Goal: Task Accomplishment & Management: Use online tool/utility

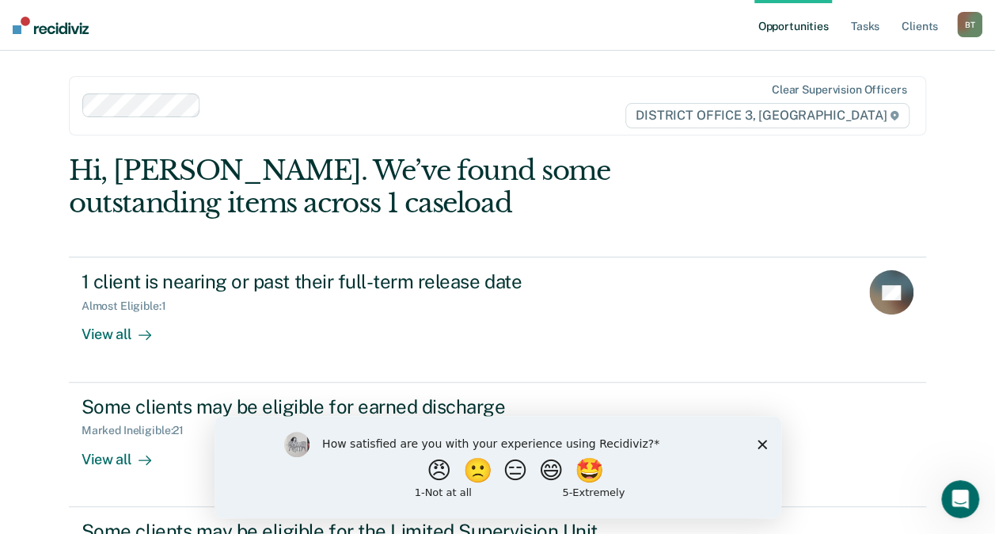
click at [762, 446] on icon "Close survey" at bounding box center [762, 444] width 10 height 10
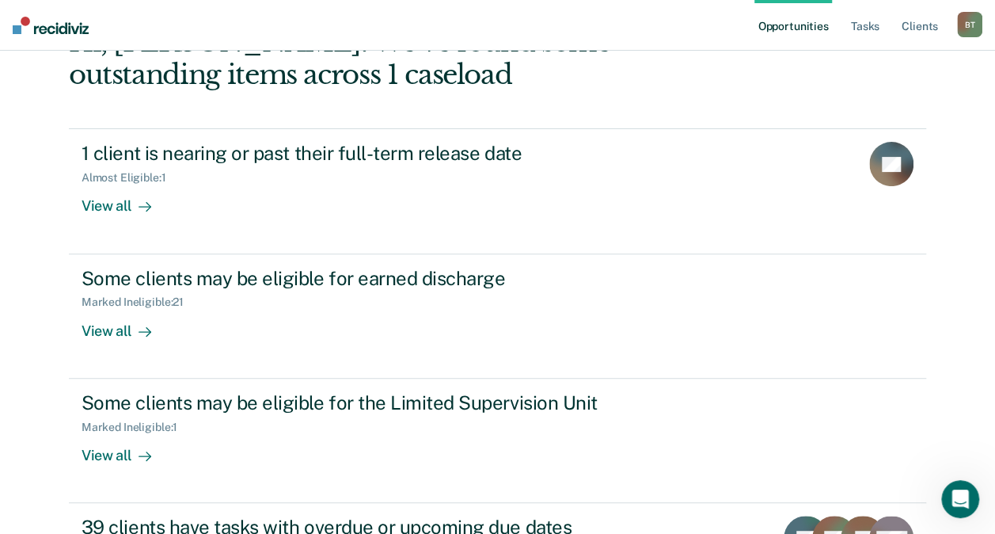
scroll to position [133, 0]
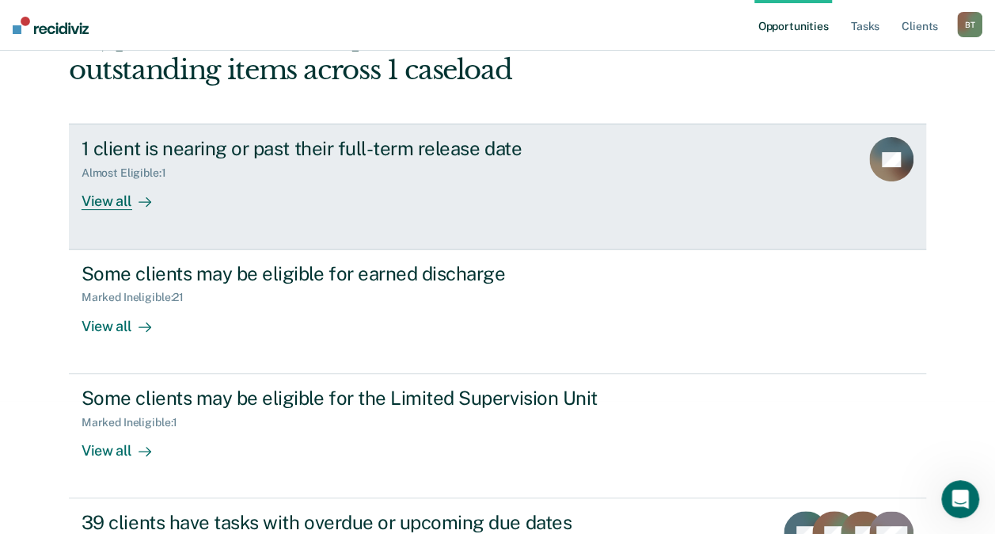
click at [82, 200] on div "View all" at bounding box center [126, 195] width 89 height 31
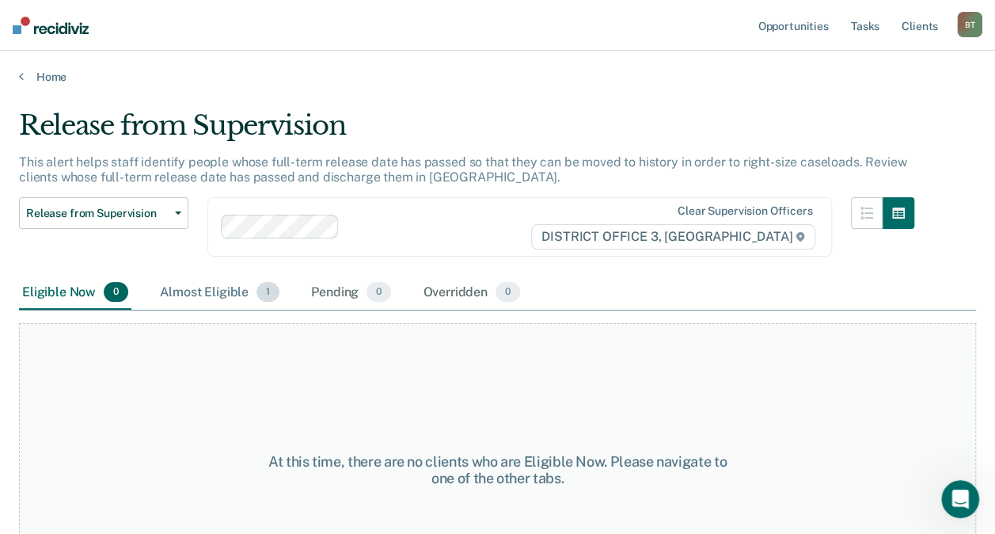
click at [223, 302] on div "Almost Eligible 1" at bounding box center [220, 293] width 126 height 35
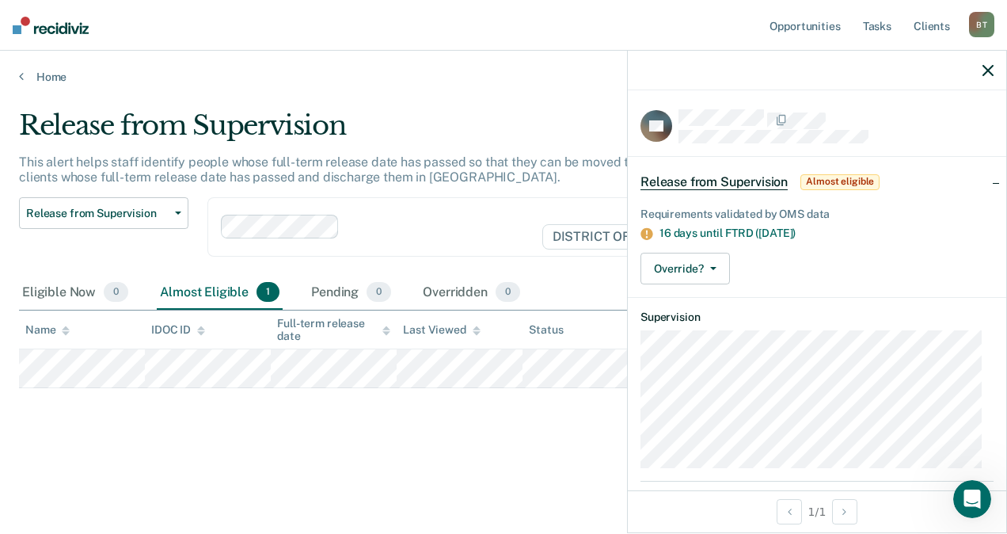
click at [990, 67] on icon "button" at bounding box center [988, 70] width 11 height 11
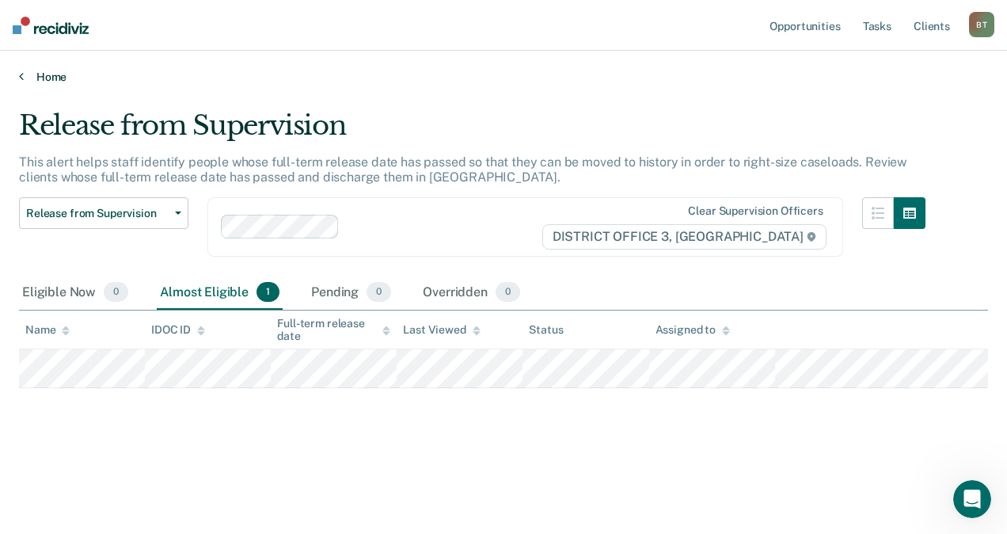
click at [42, 76] on link "Home" at bounding box center [503, 77] width 969 height 14
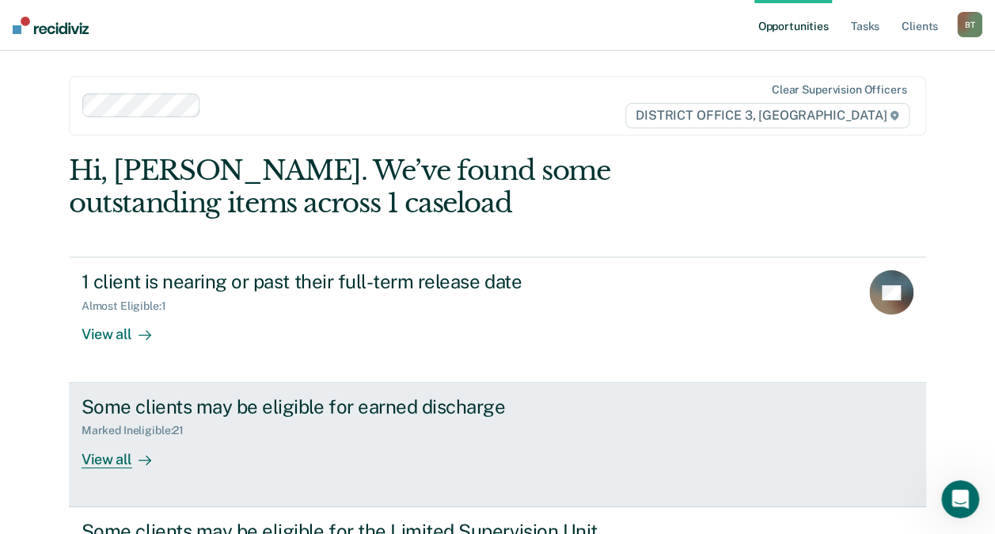
click at [132, 461] on div at bounding box center [141, 459] width 19 height 18
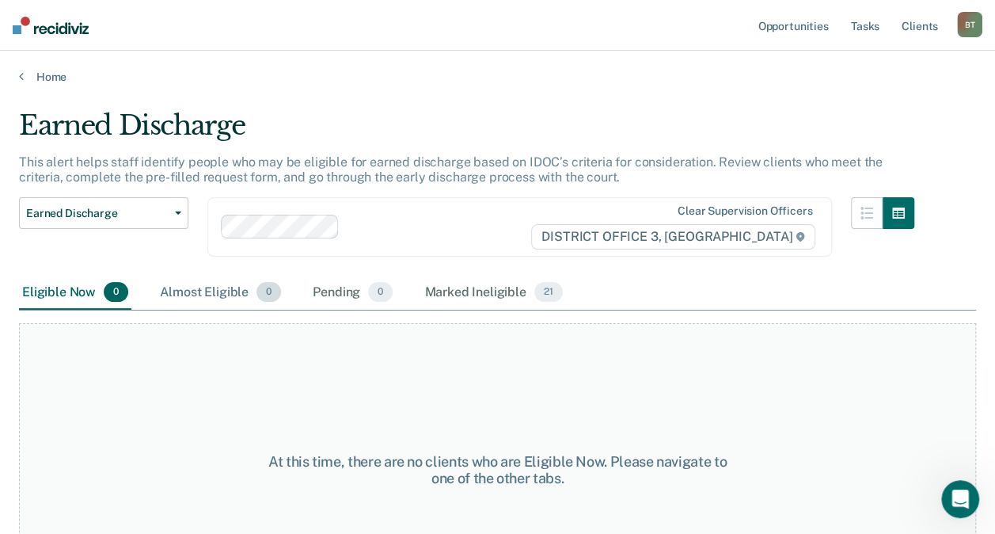
click at [187, 295] on div "Almost Eligible 0" at bounding box center [220, 293] width 127 height 35
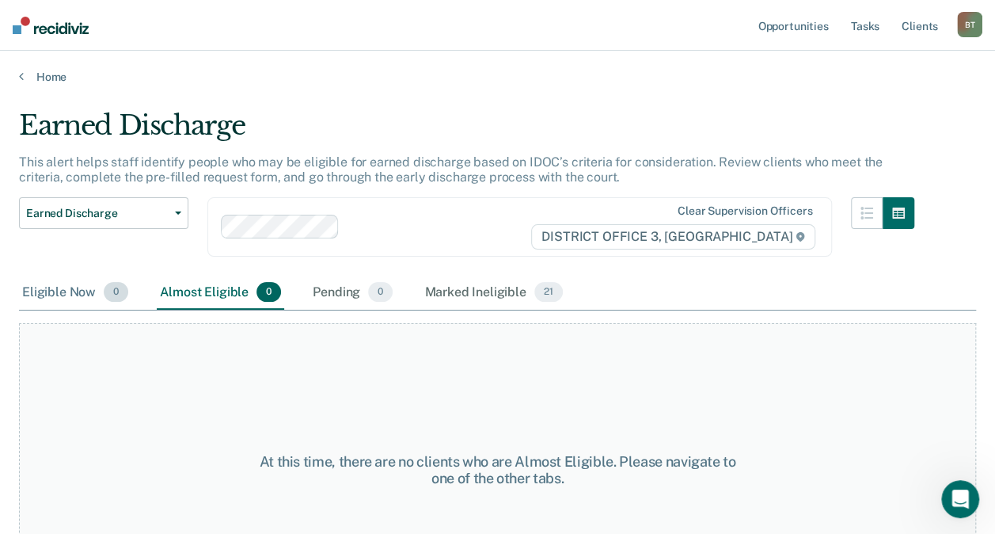
click at [109, 291] on span "0" at bounding box center [116, 292] width 25 height 21
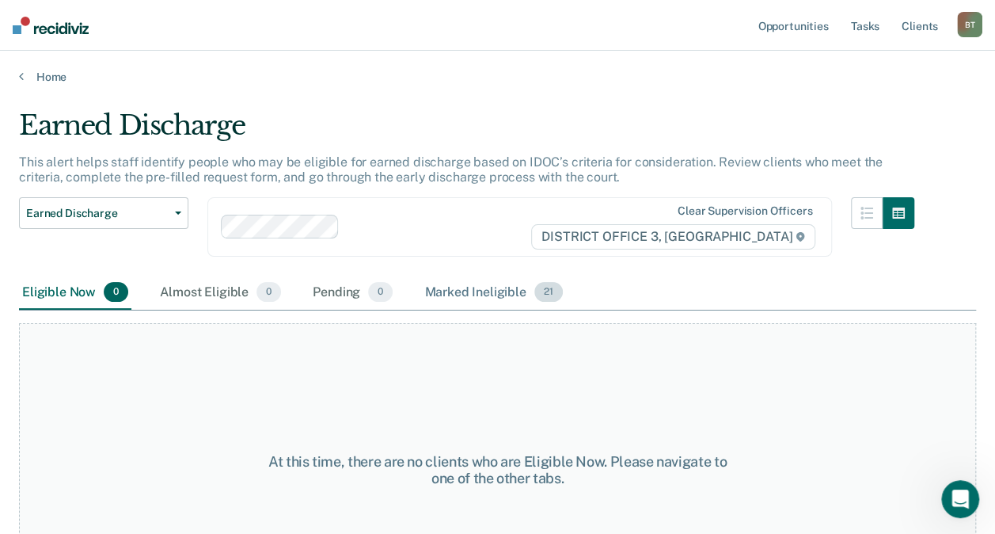
click at [486, 291] on div "Marked Ineligible 21" at bounding box center [493, 293] width 144 height 35
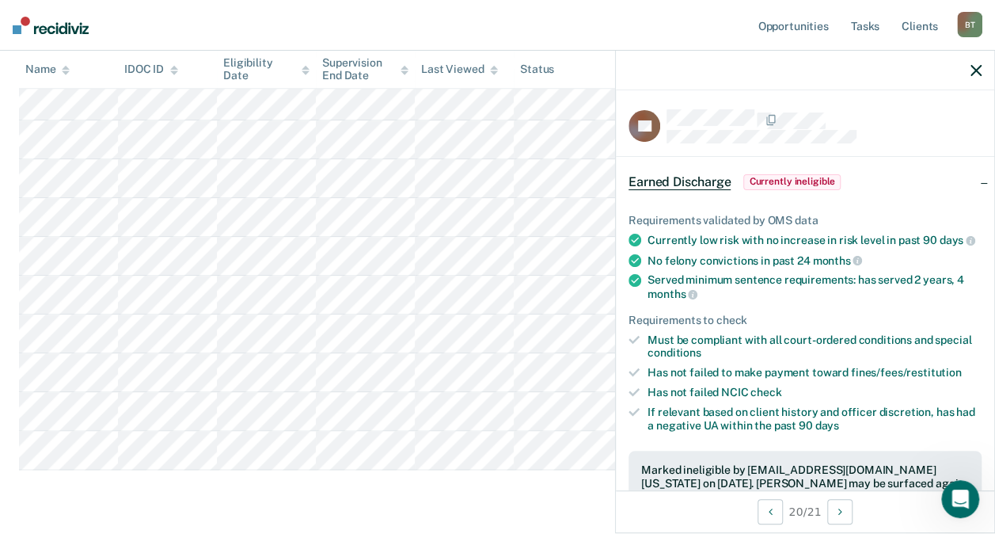
scroll to position [743, 0]
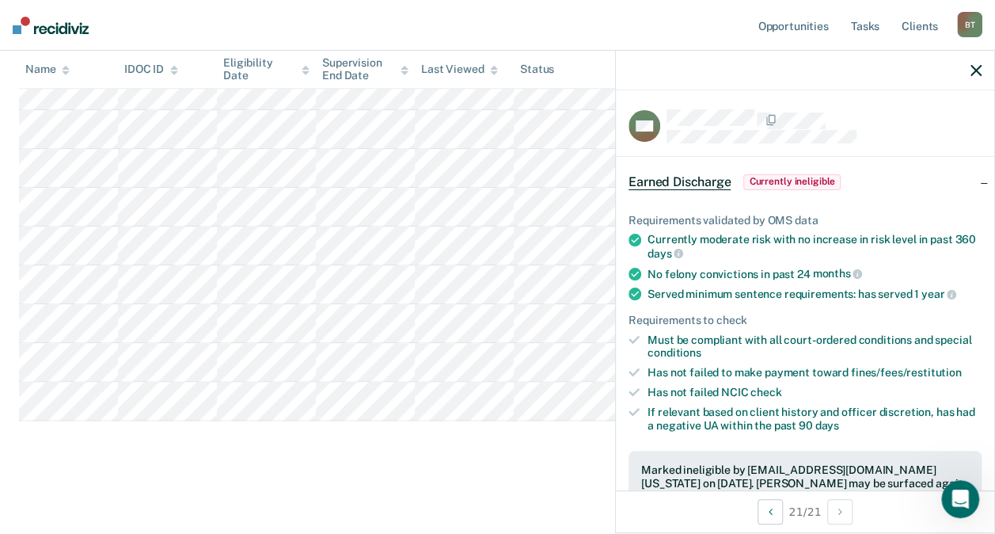
click at [977, 74] on icon "button" at bounding box center [976, 70] width 11 height 11
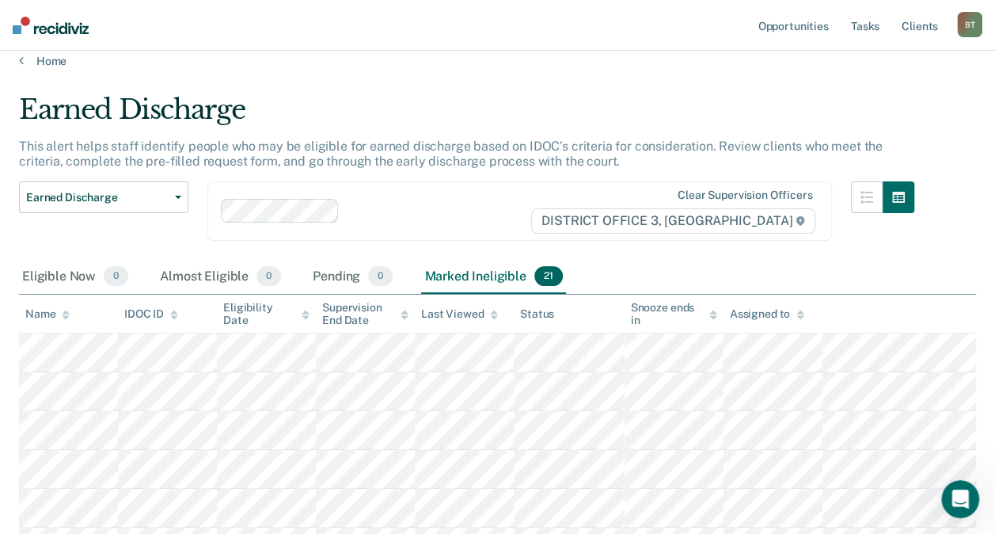
scroll to position [0, 0]
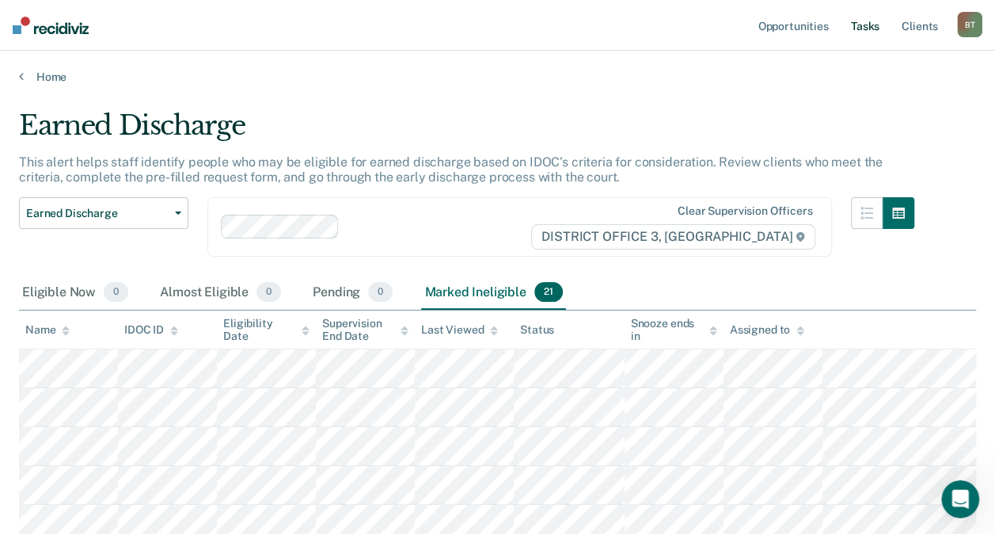
click at [873, 29] on link "Tasks" at bounding box center [865, 25] width 35 height 51
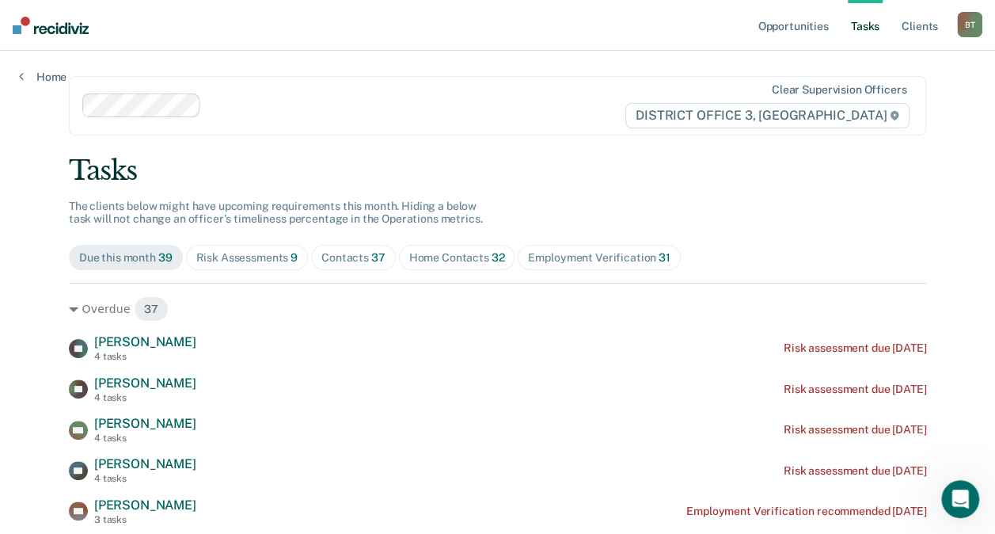
click at [233, 268] on span "Risk Assessments 9" at bounding box center [247, 257] width 123 height 25
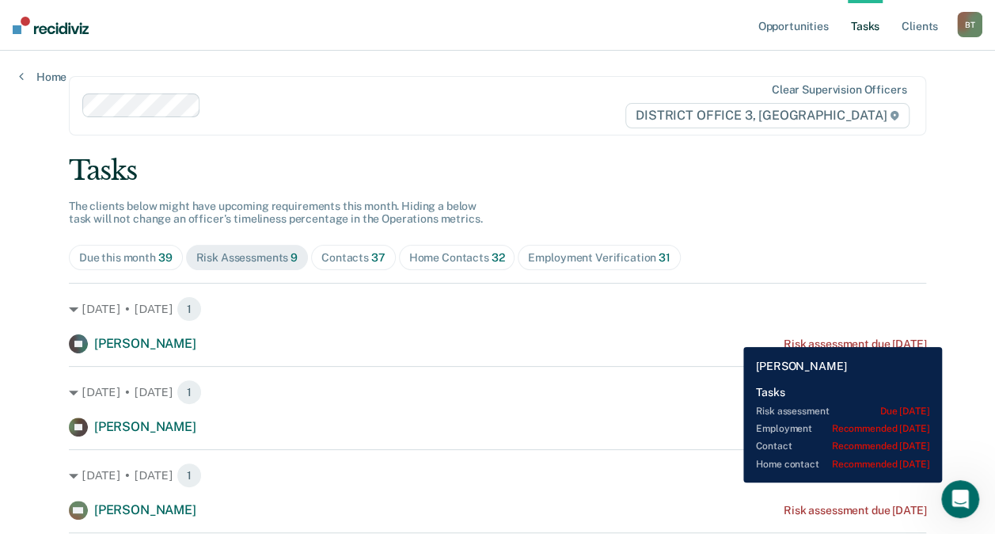
click at [732, 335] on div "RF [PERSON_NAME] Risk assessment due [DATE]" at bounding box center [497, 343] width 857 height 19
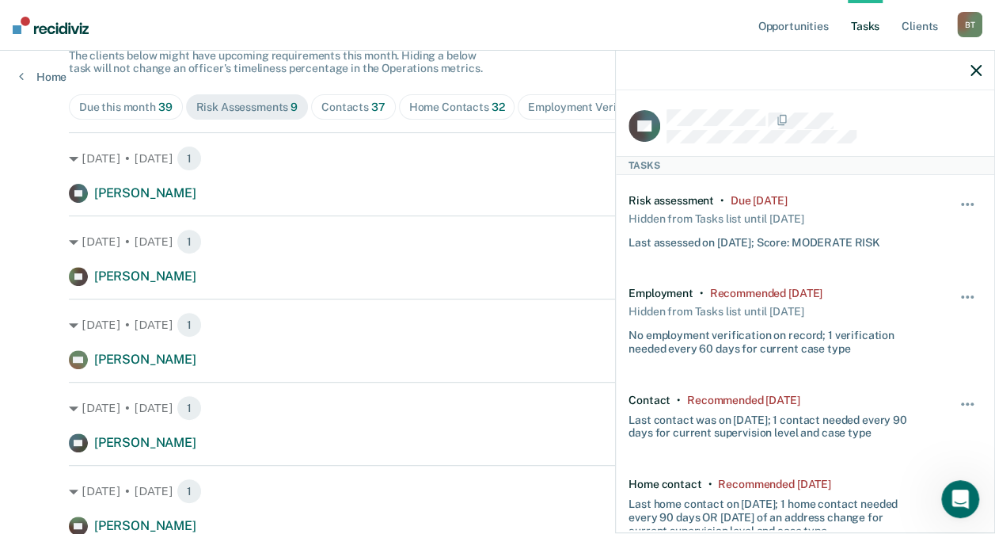
scroll to position [165, 0]
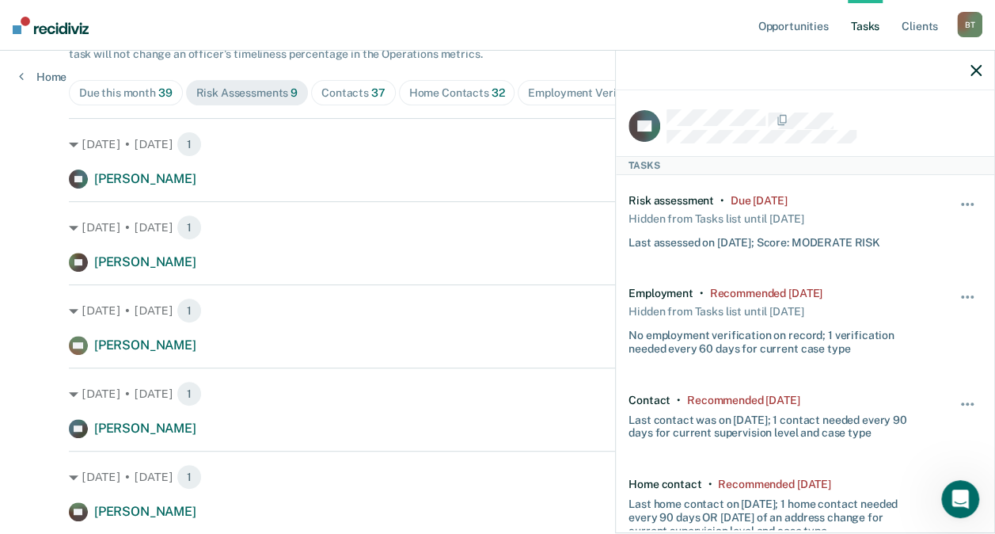
click at [977, 68] on icon "button" at bounding box center [976, 70] width 11 height 11
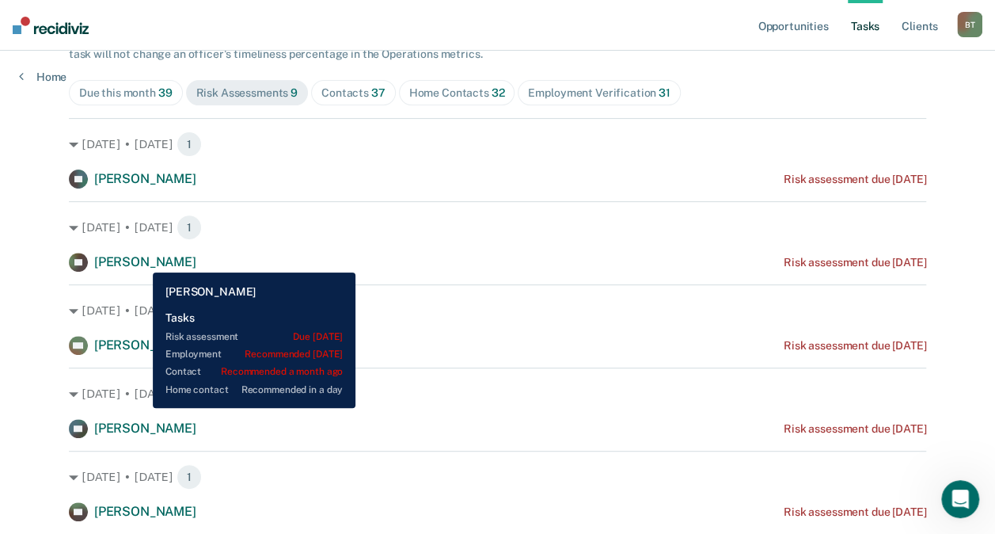
click at [141, 260] on span "[PERSON_NAME]" at bounding box center [145, 261] width 102 height 15
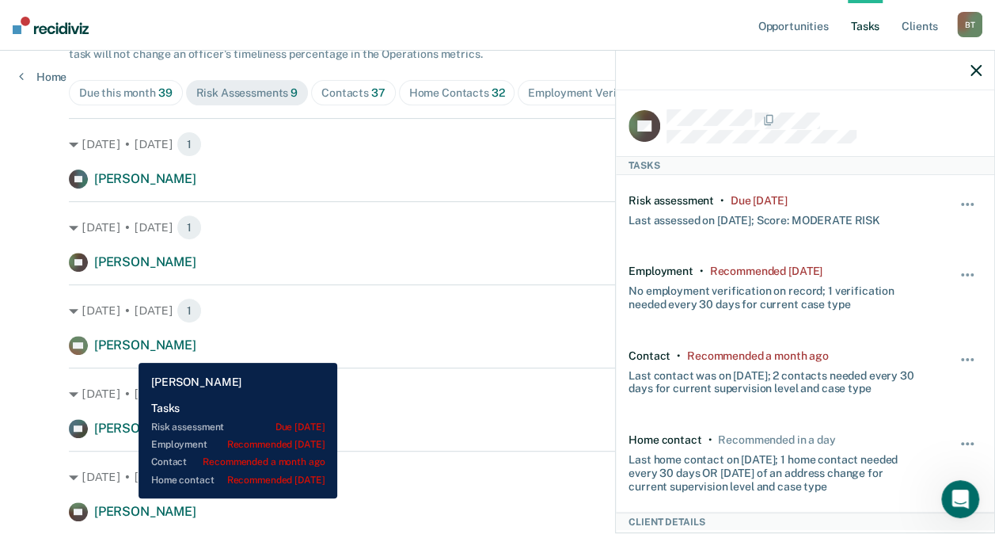
click at [127, 351] on span "[PERSON_NAME]" at bounding box center [145, 344] width 102 height 15
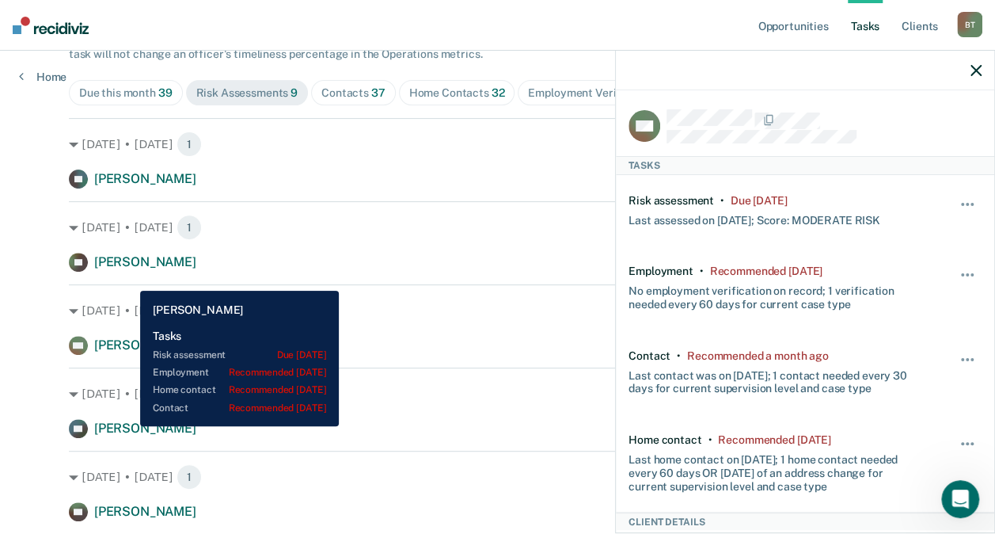
click at [128, 426] on span "[PERSON_NAME]" at bounding box center [145, 427] width 102 height 15
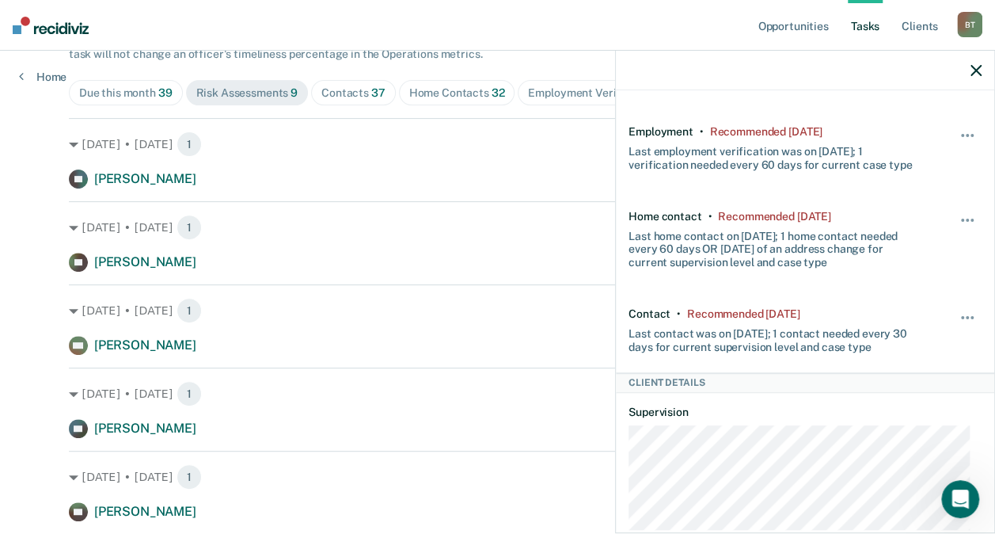
scroll to position [140, 0]
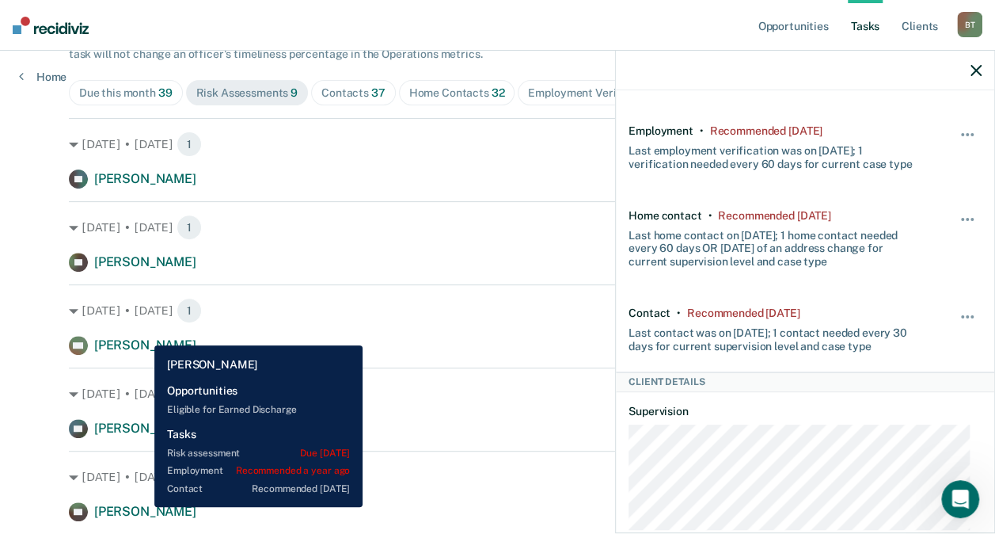
click at [143, 507] on span "[PERSON_NAME]" at bounding box center [145, 511] width 102 height 15
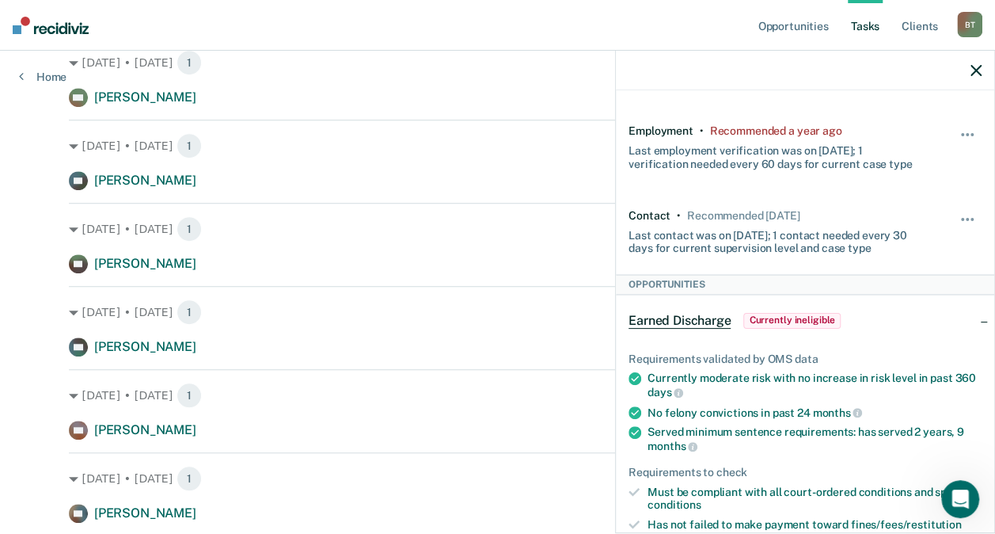
scroll to position [413, 0]
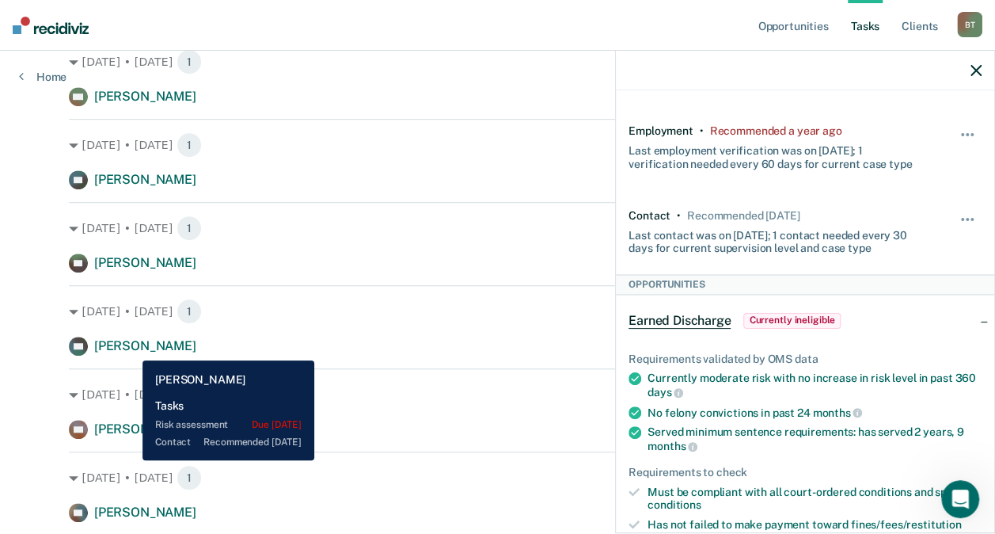
click at [131, 348] on span "[PERSON_NAME]" at bounding box center [145, 345] width 102 height 15
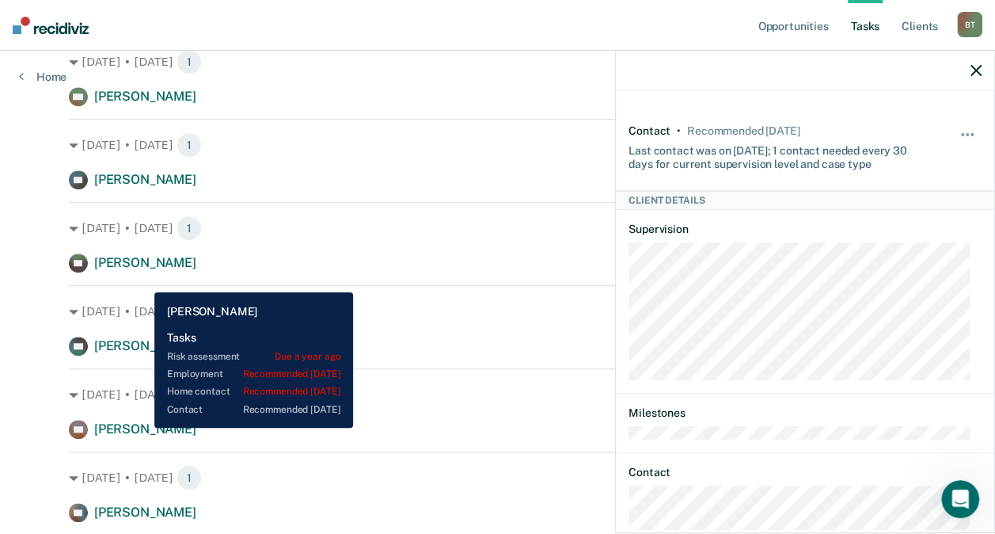
click at [143, 428] on span "[PERSON_NAME]" at bounding box center [145, 428] width 102 height 15
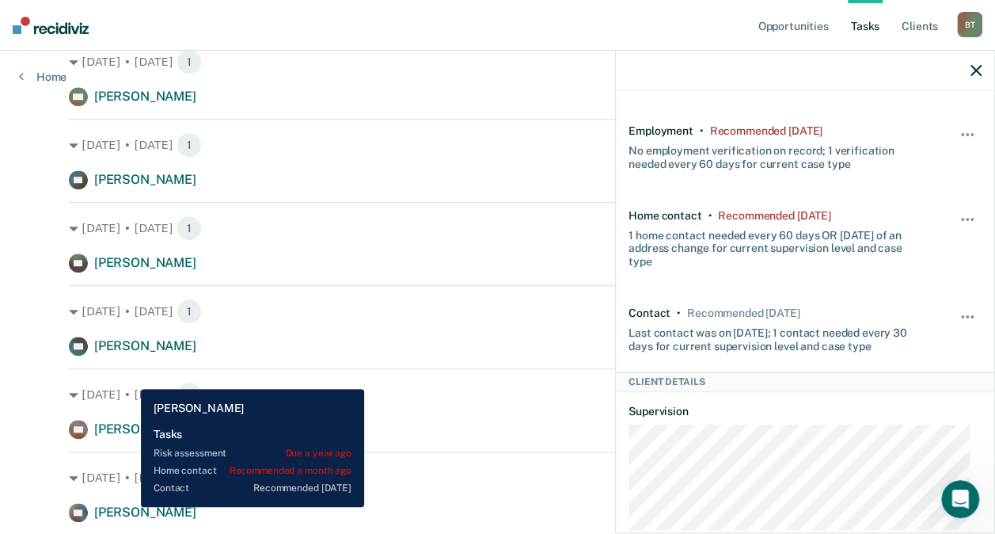
click at [129, 507] on span "[PERSON_NAME]" at bounding box center [145, 511] width 102 height 15
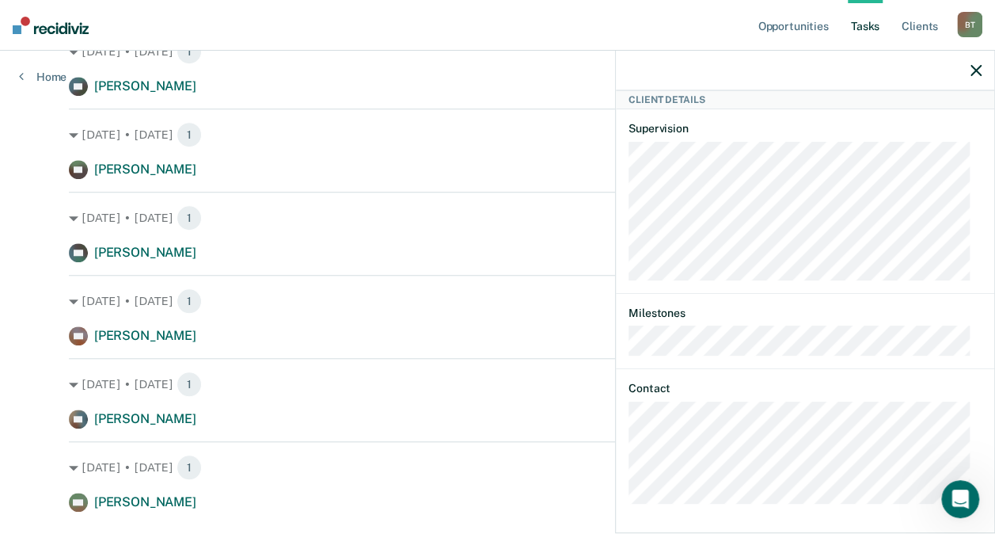
scroll to position [547, 0]
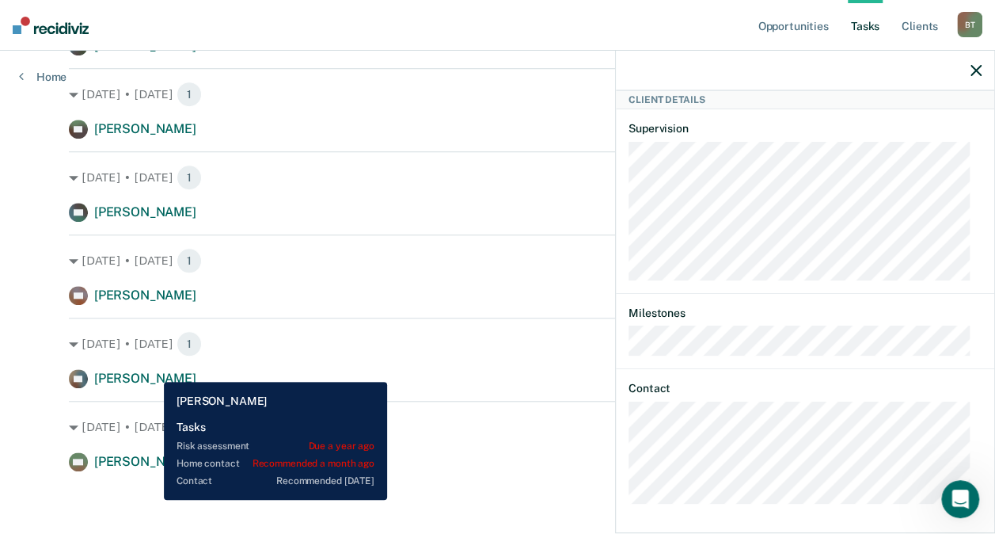
click at [152, 371] on span "[PERSON_NAME]" at bounding box center [145, 378] width 102 height 15
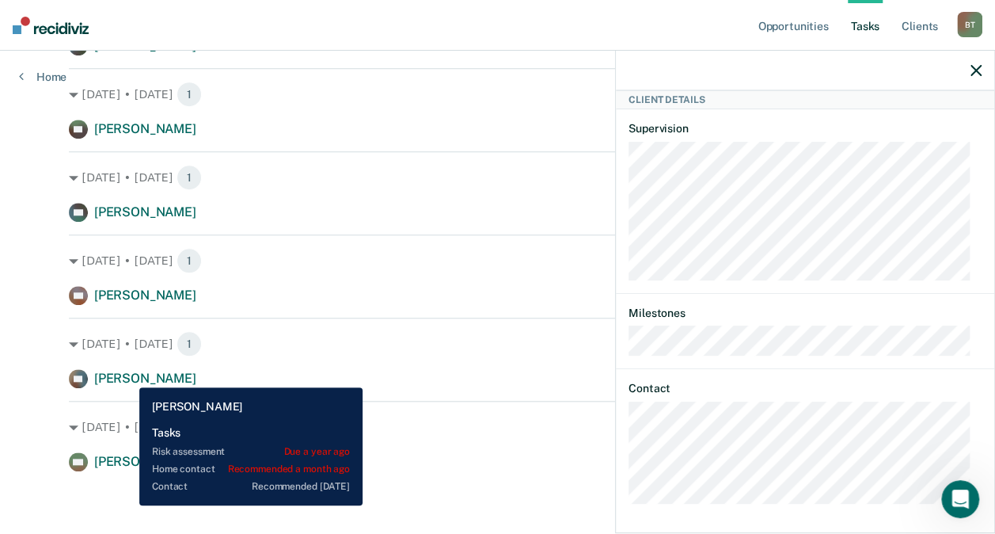
click at [127, 375] on span "[PERSON_NAME]" at bounding box center [145, 378] width 102 height 15
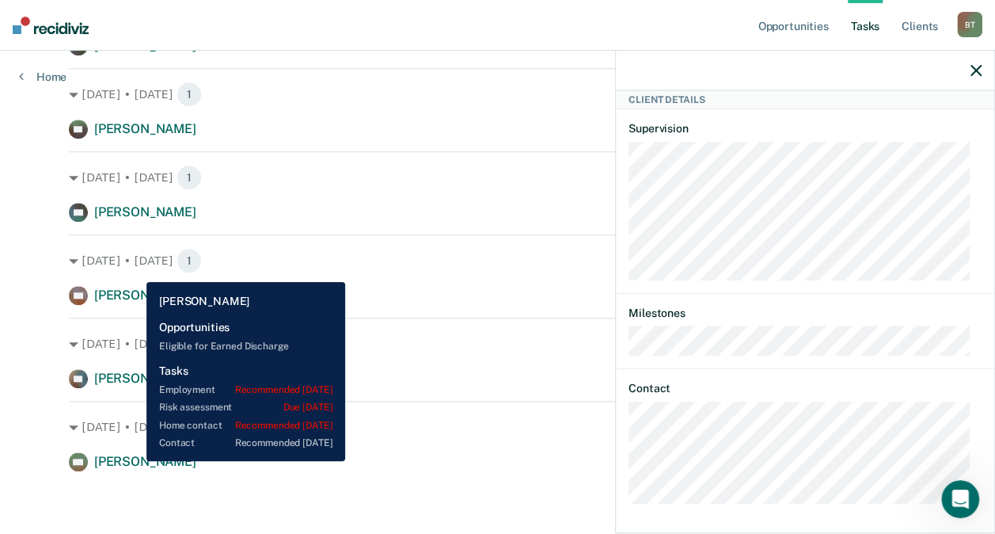
click at [135, 461] on span "[PERSON_NAME]" at bounding box center [145, 461] width 102 height 15
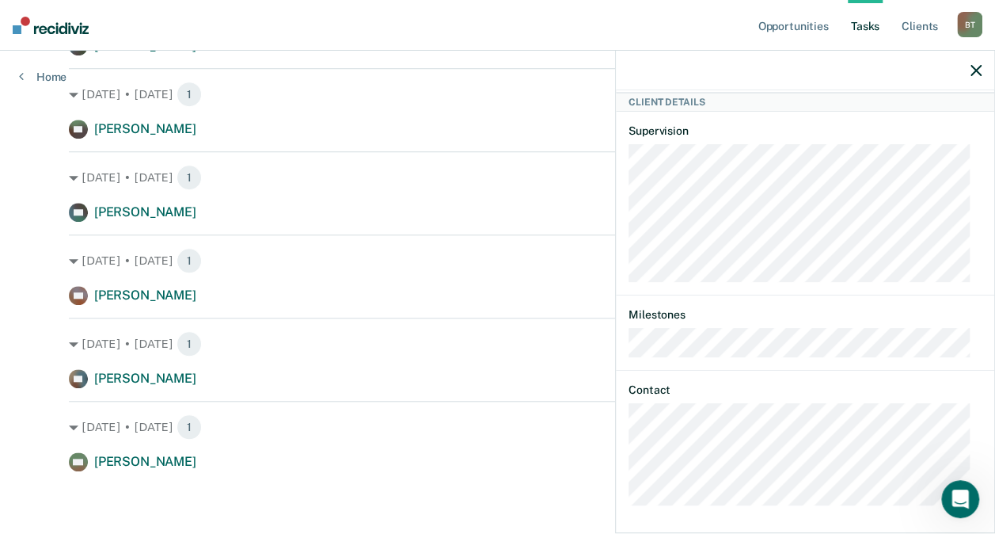
click at [975, 67] on icon "button" at bounding box center [976, 70] width 11 height 11
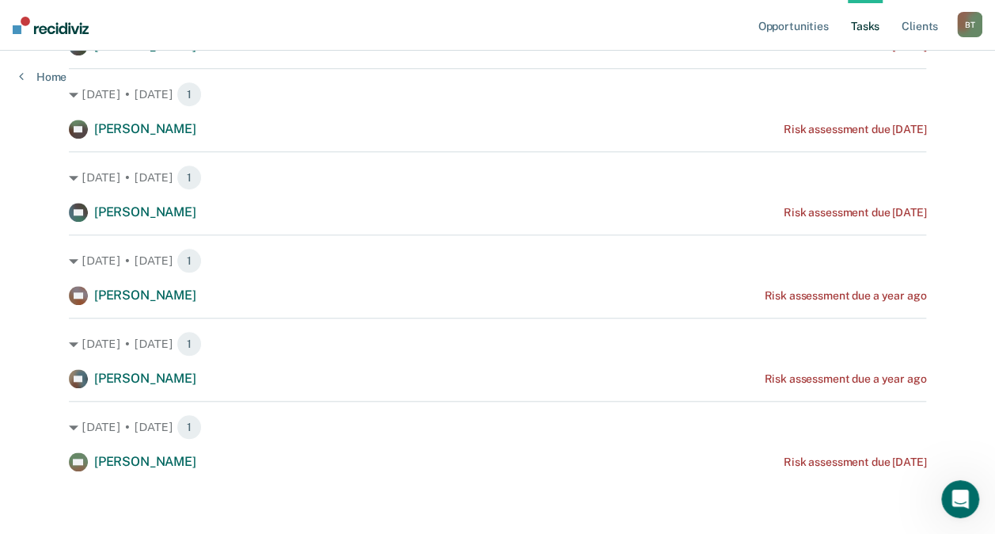
scroll to position [0, 0]
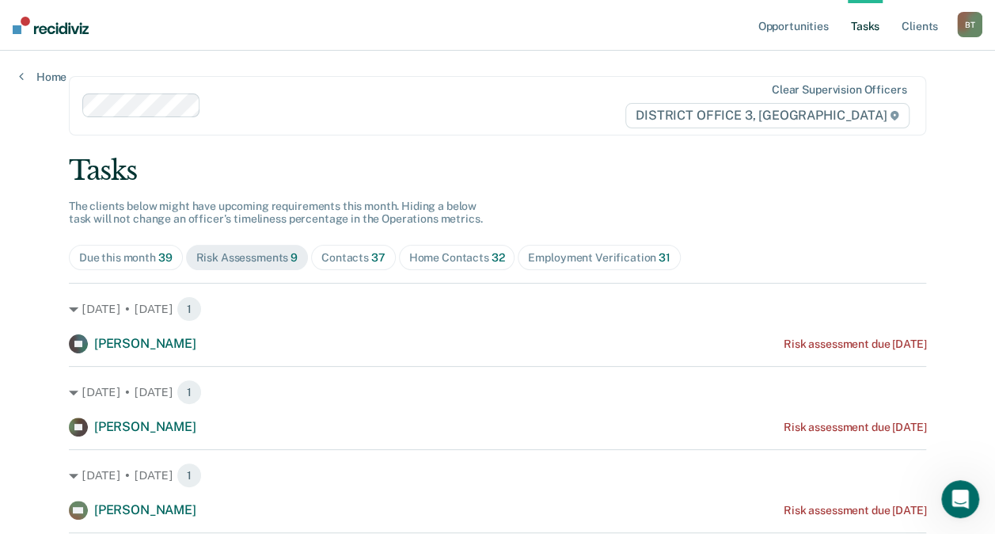
click at [345, 254] on div "Contacts 37" at bounding box center [353, 257] width 64 height 13
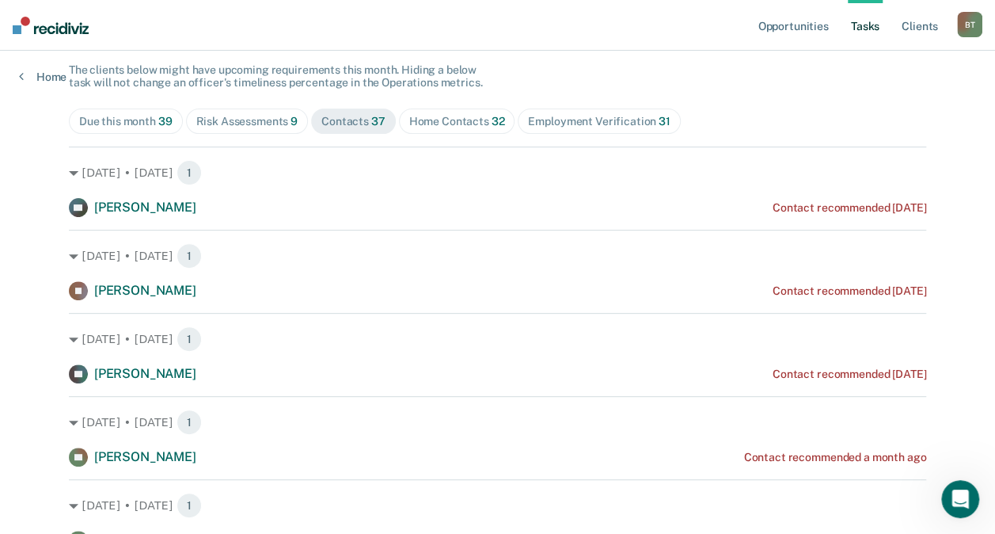
scroll to position [117, 0]
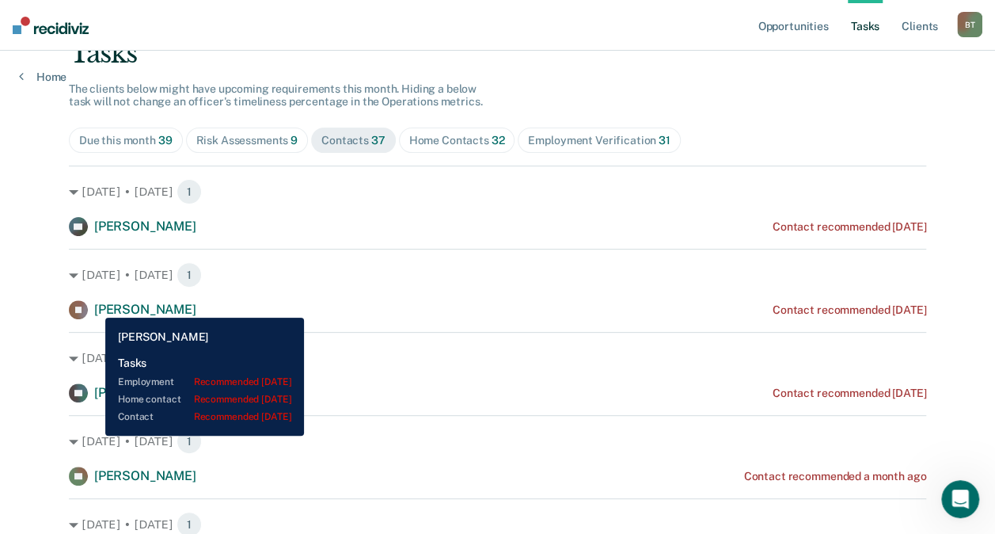
click at [94, 306] on span "[PERSON_NAME]" at bounding box center [145, 309] width 102 height 15
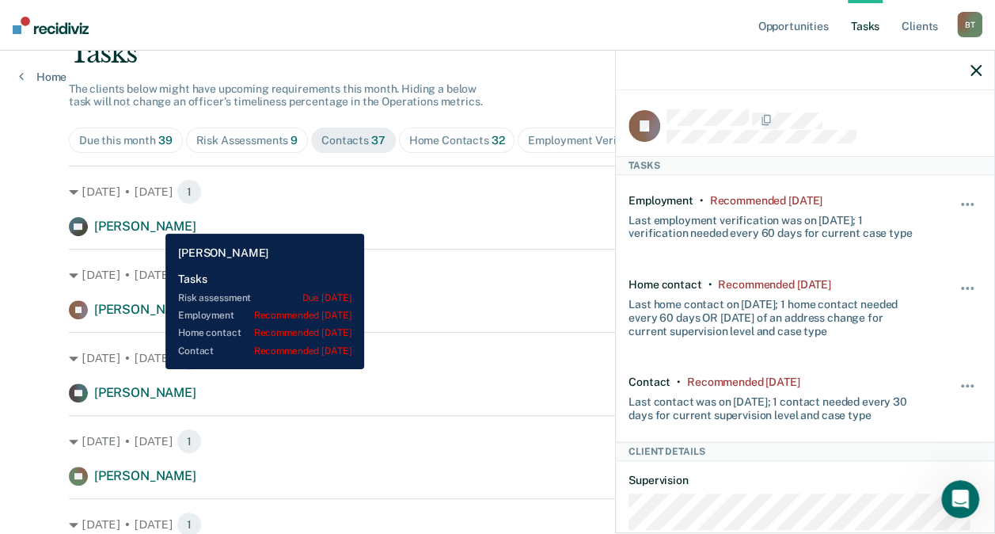
click at [154, 222] on span "[PERSON_NAME]" at bounding box center [145, 226] width 102 height 15
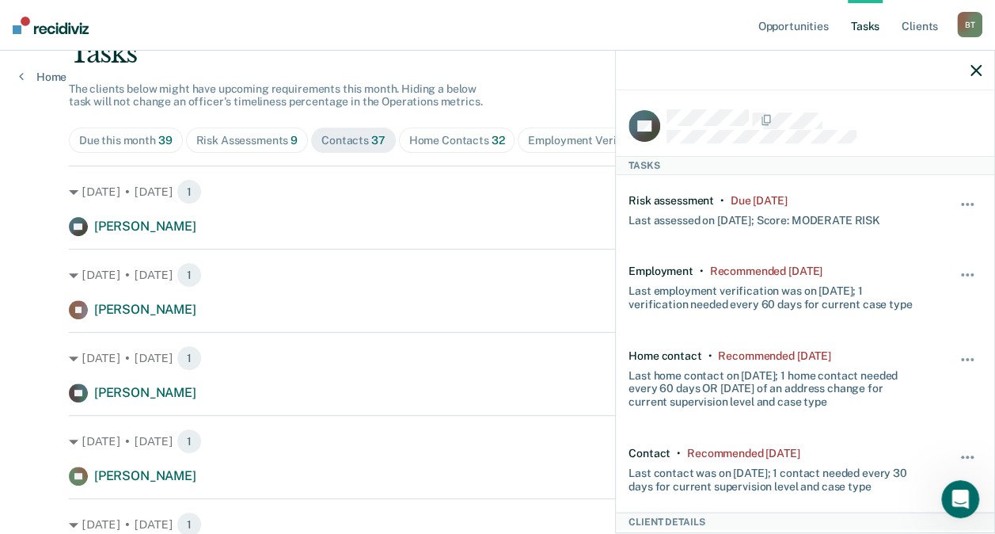
click at [471, 134] on div "Home Contacts 32" at bounding box center [457, 140] width 96 height 13
click at [976, 73] on icon "button" at bounding box center [976, 70] width 11 height 11
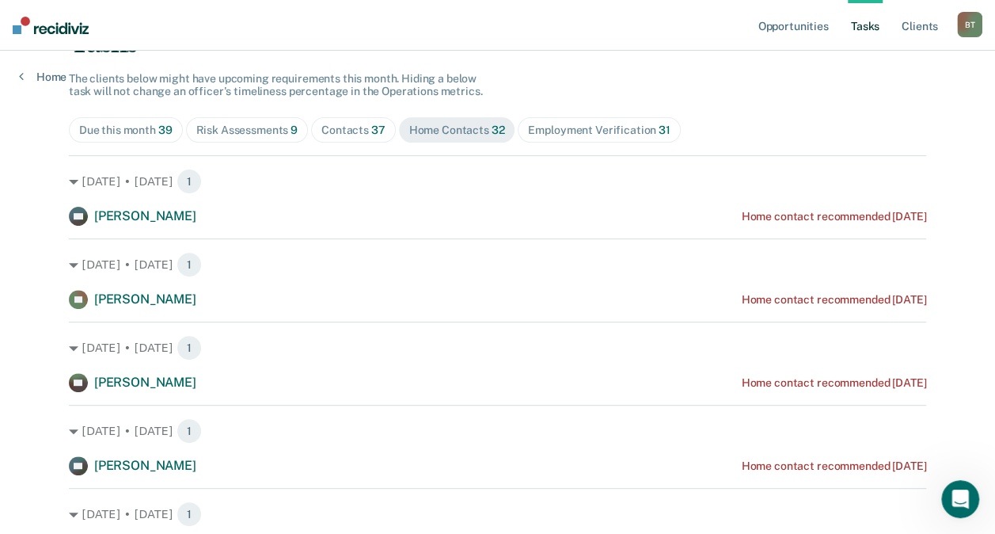
scroll to position [130, 0]
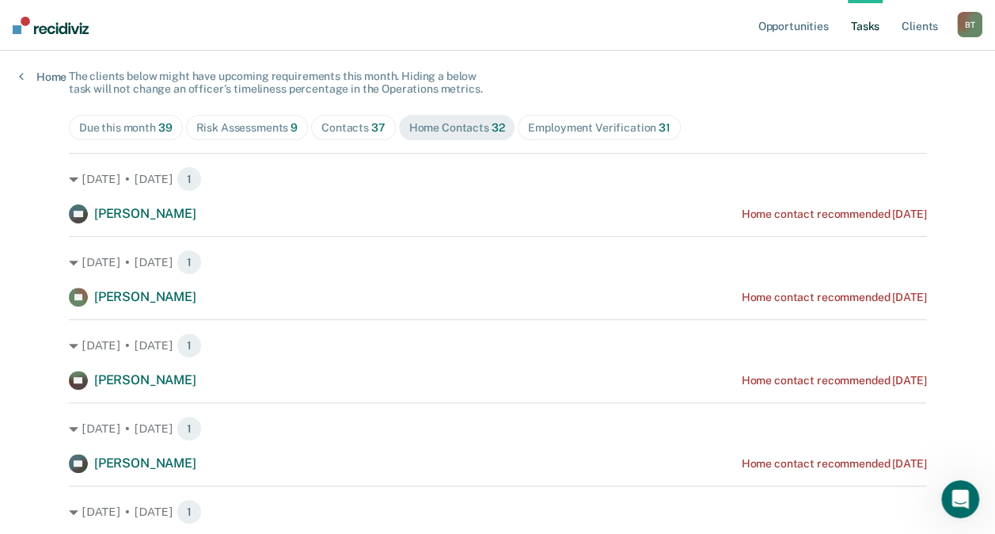
click at [659, 125] on span "31" at bounding box center [665, 127] width 12 height 13
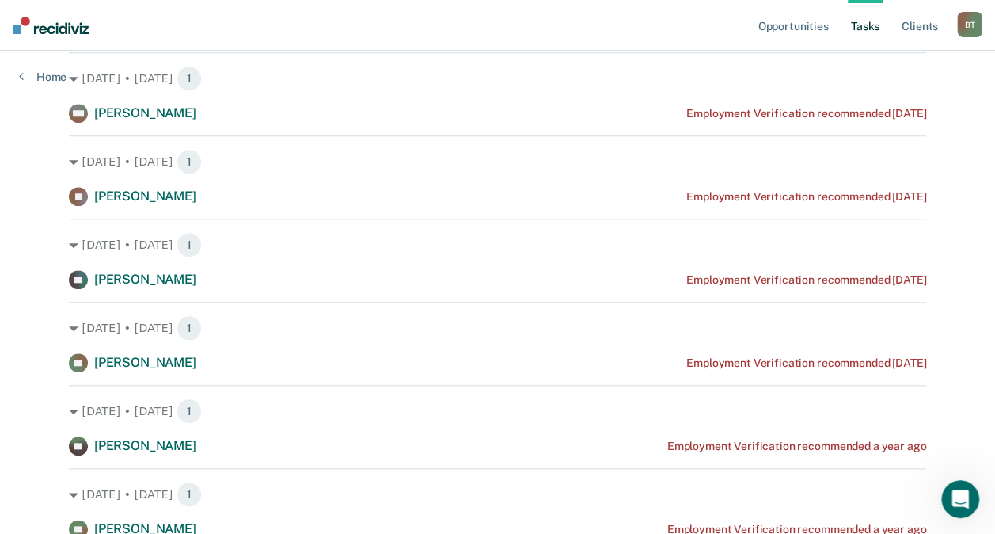
scroll to position [0, 0]
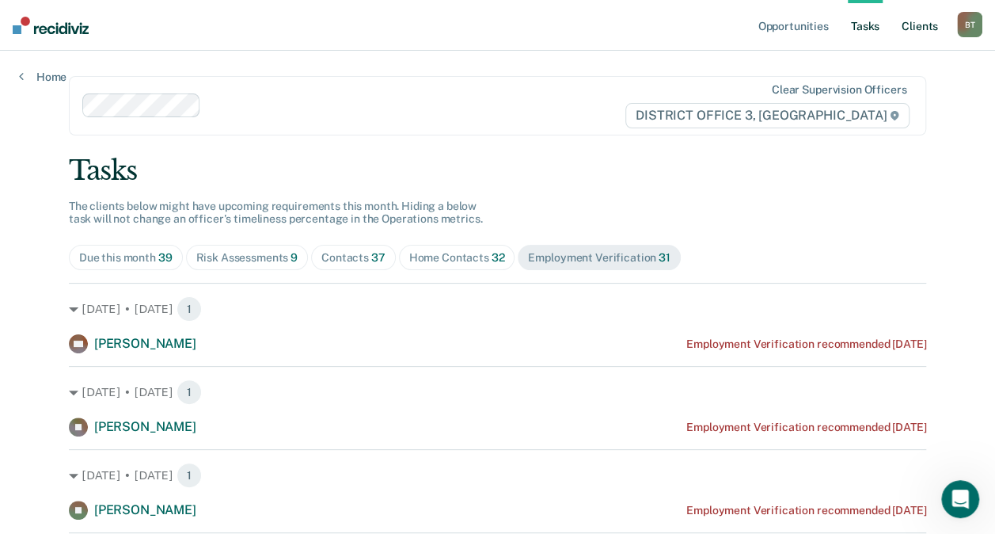
click at [918, 21] on link "Client s" at bounding box center [920, 25] width 43 height 51
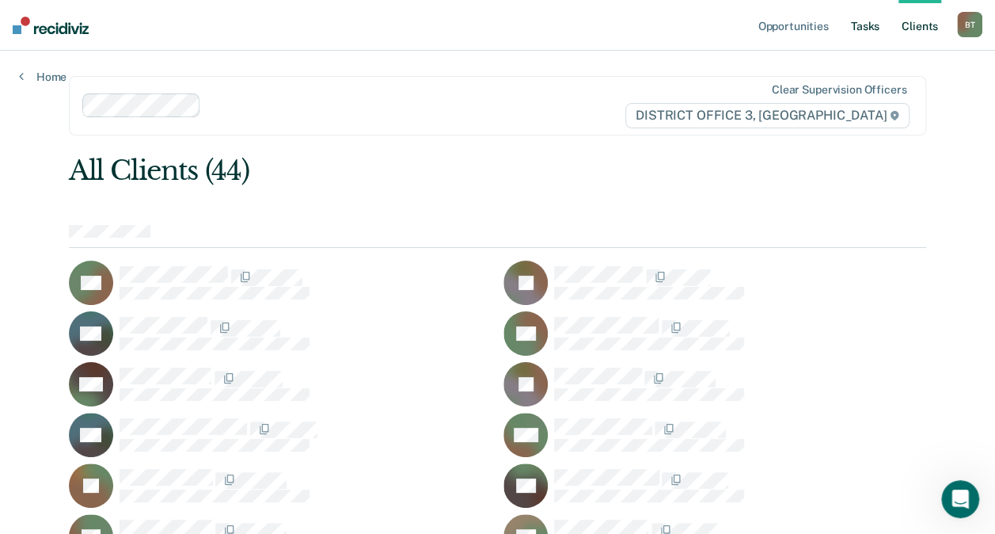
click at [860, 31] on link "Tasks" at bounding box center [865, 25] width 35 height 51
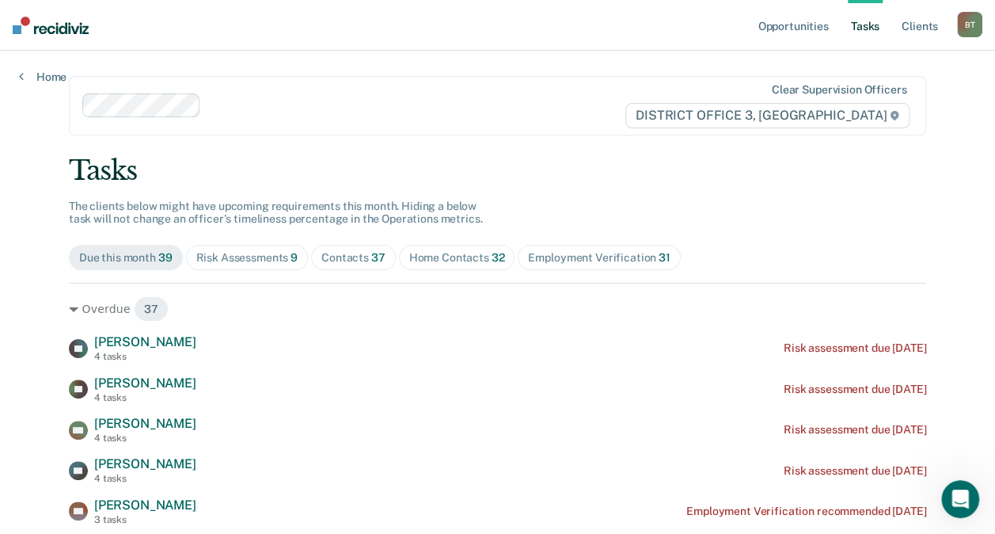
click at [560, 249] on span "Employment Verification 31" at bounding box center [599, 257] width 162 height 25
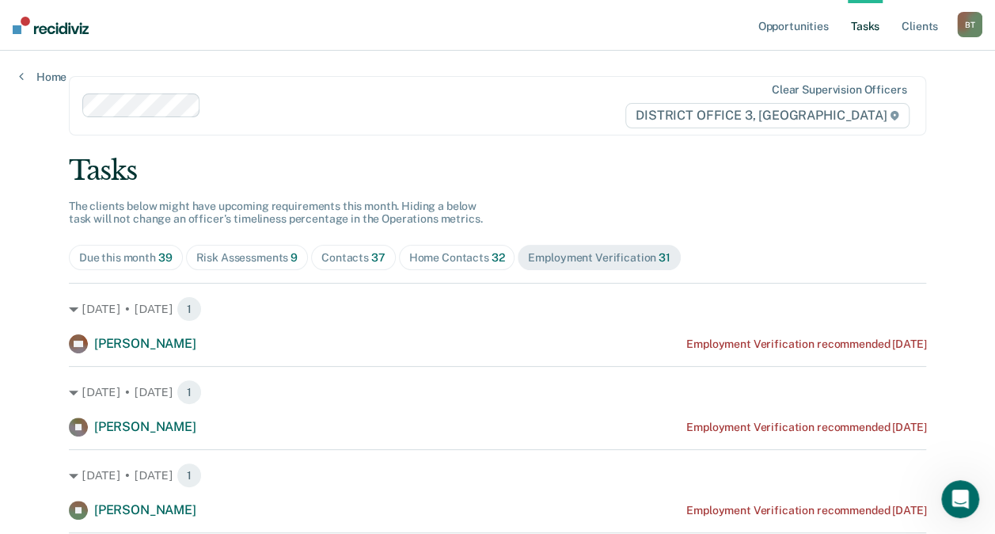
click at [453, 258] on div "Home Contacts 32" at bounding box center [457, 257] width 96 height 13
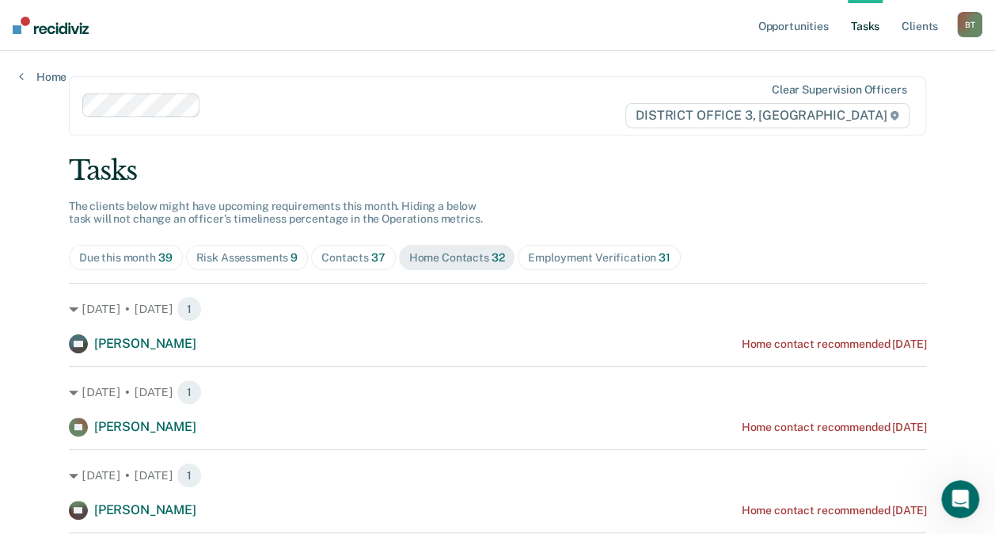
click at [549, 253] on div "Employment Verification 31" at bounding box center [599, 257] width 142 height 13
